Goal: Navigation & Orientation: Find specific page/section

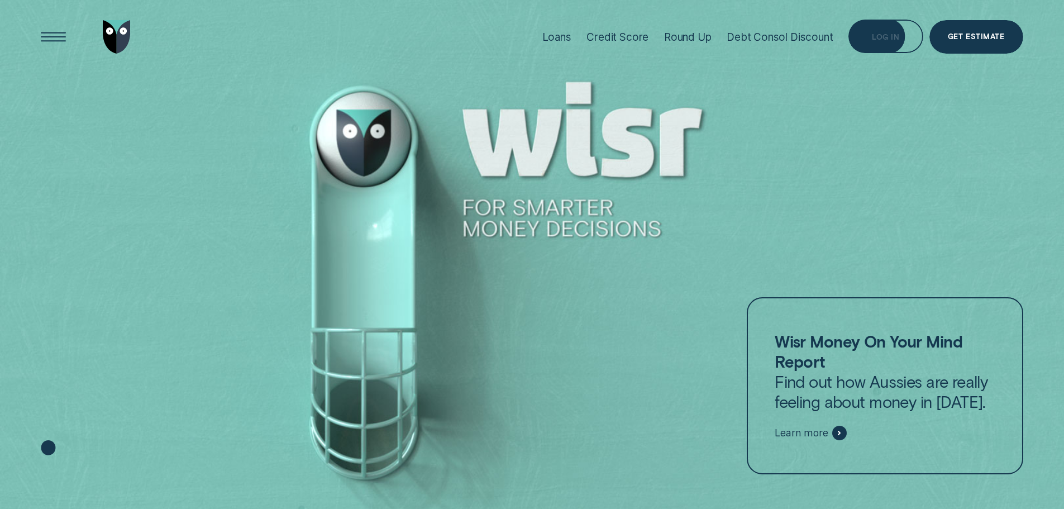
click at [888, 34] on div "Log in" at bounding box center [885, 37] width 27 height 7
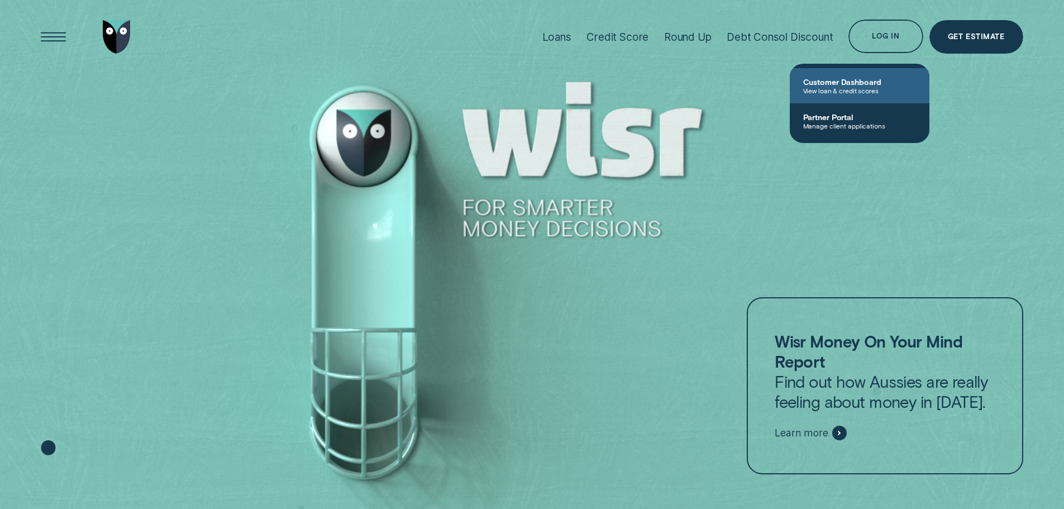
click at [827, 82] on span "Customer Dashboard" at bounding box center [859, 81] width 113 height 9
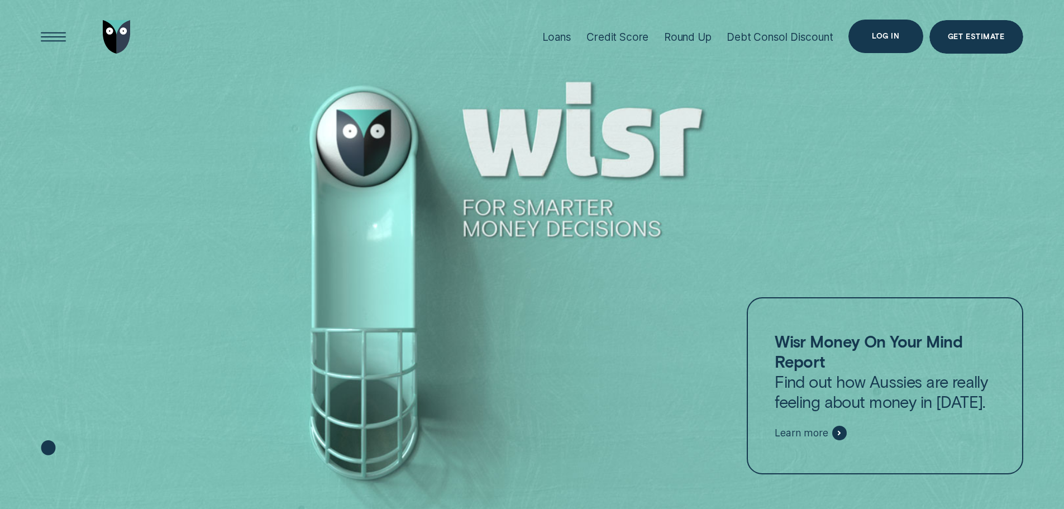
click at [873, 32] on div "Log in" at bounding box center [886, 37] width 74 height 34
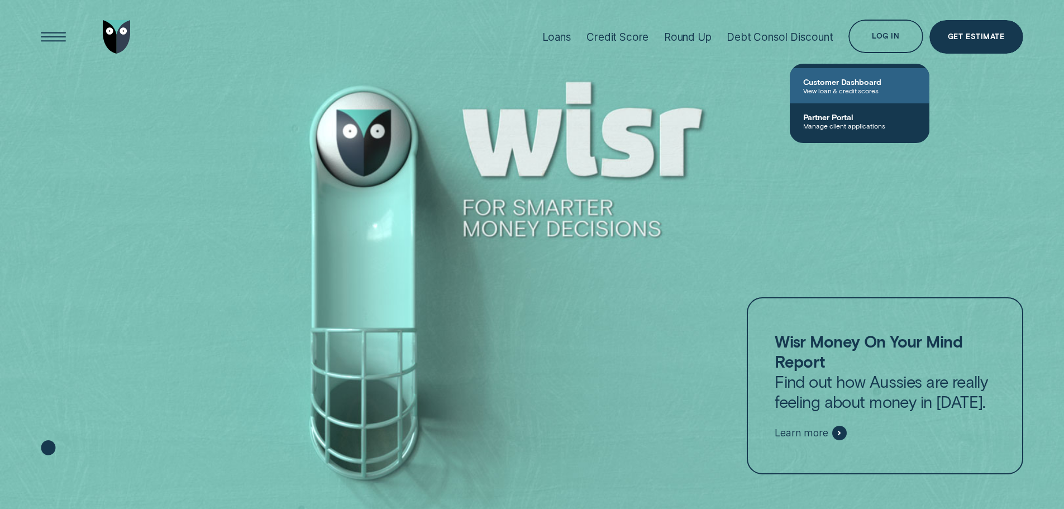
click at [816, 80] on span "Customer Dashboard" at bounding box center [859, 81] width 113 height 9
